Goal: Navigation & Orientation: Find specific page/section

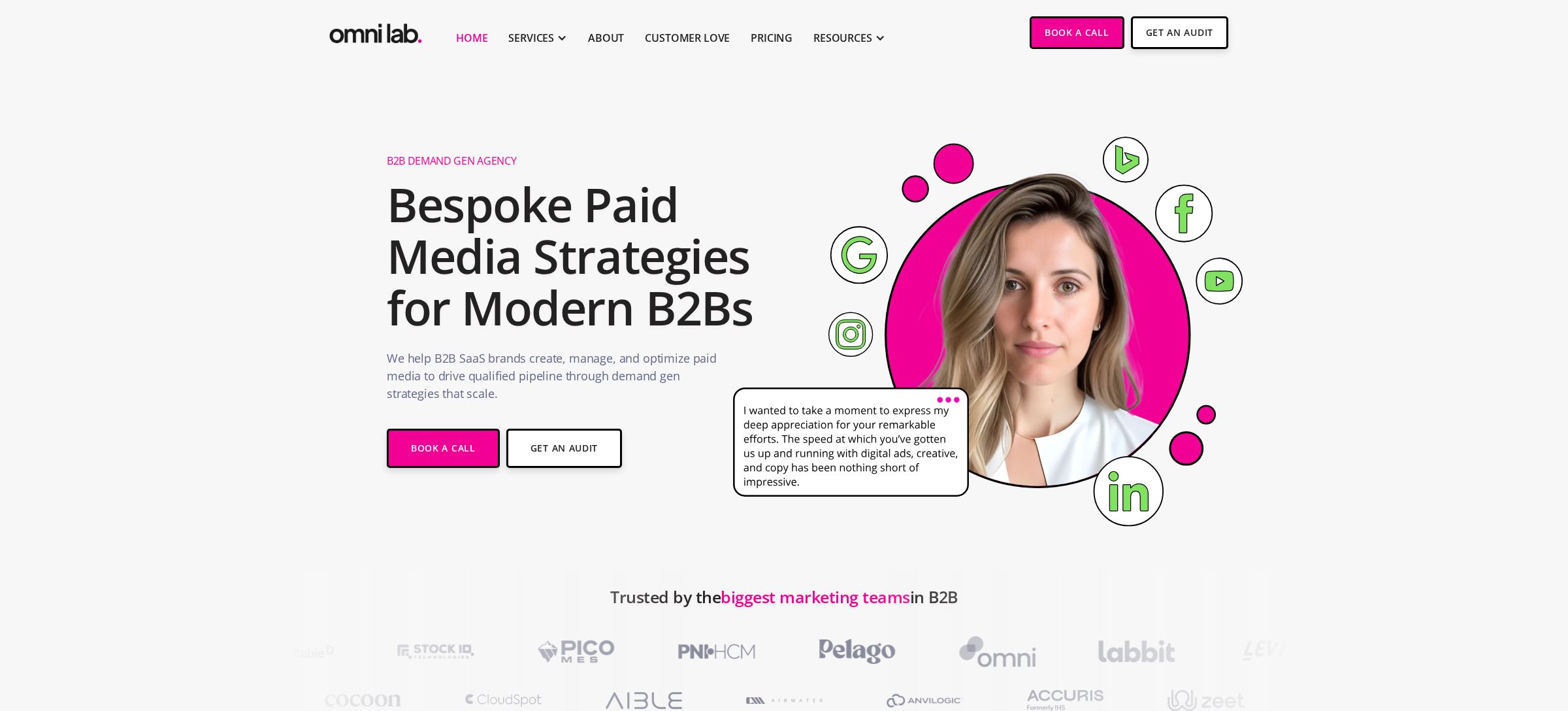
click at [457, 61] on li "Home" at bounding box center [471, 32] width 52 height 65
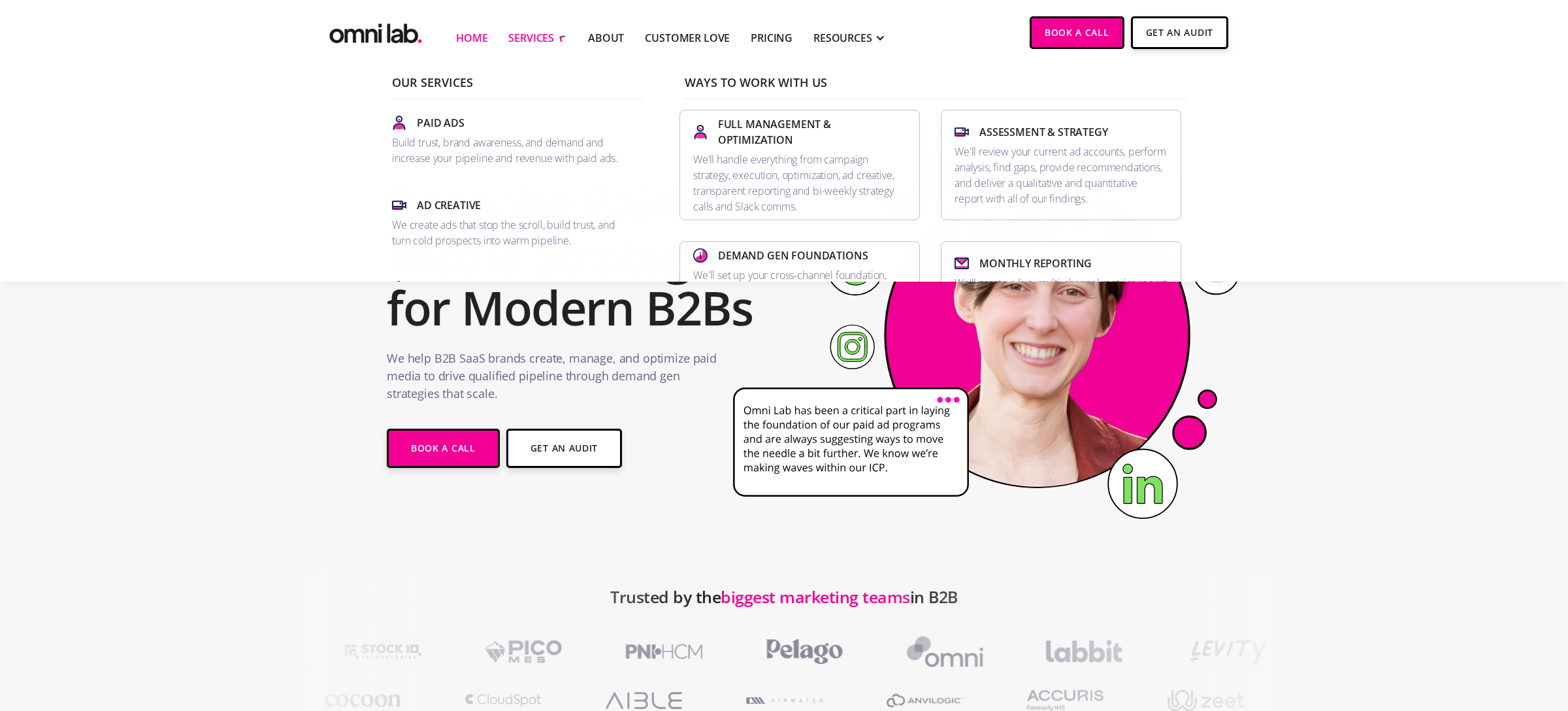
click at [553, 37] on div "SERVICES" at bounding box center [531, 37] width 46 height 15
